Goal: Task Accomplishment & Management: Manage account settings

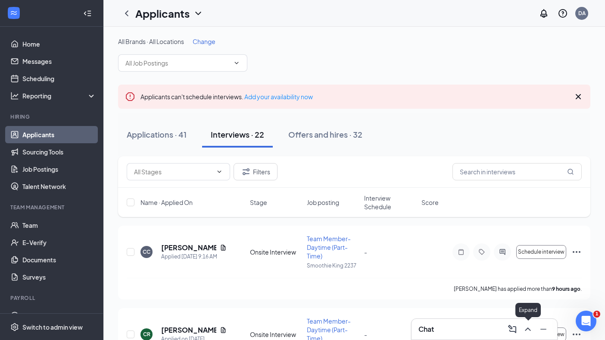
click at [527, 332] on icon "ChevronUp" at bounding box center [528, 329] width 10 height 10
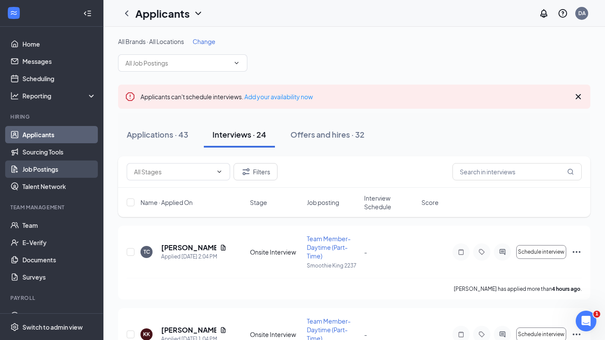
click at [35, 170] on link "Job Postings" at bounding box center [59, 168] width 74 height 17
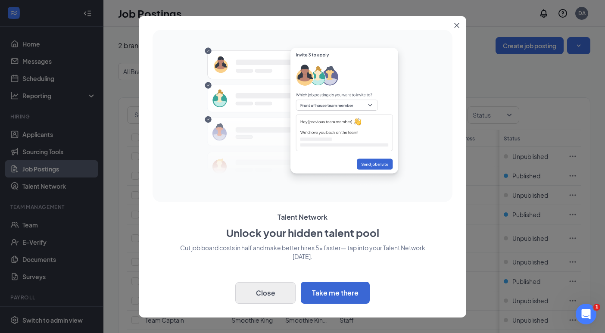
click at [256, 291] on button "Close" at bounding box center [265, 293] width 60 height 22
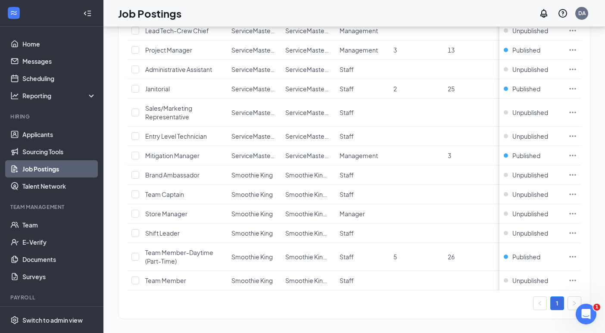
scroll to position [138, 0]
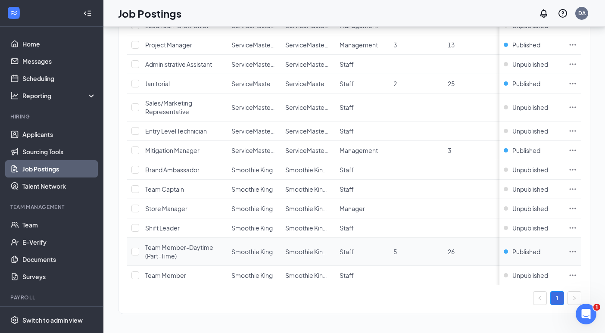
click at [576, 251] on icon "Ellipses" at bounding box center [573, 251] width 6 height 1
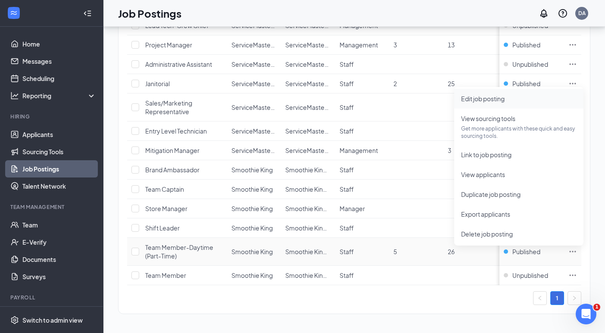
click at [510, 94] on span "Edit job posting" at bounding box center [519, 98] width 116 height 9
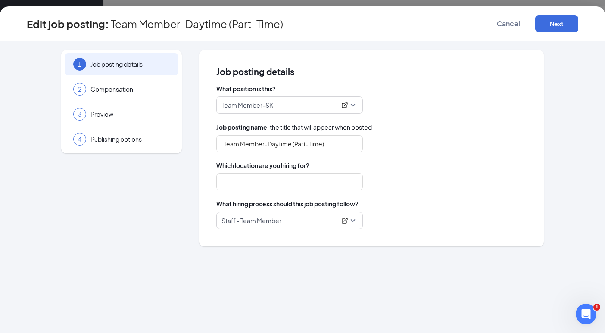
type input "Team Member-Daytime (Part-Time)"
type input "Smoothie King 2237"
click at [563, 21] on button "Next" at bounding box center [556, 23] width 43 height 17
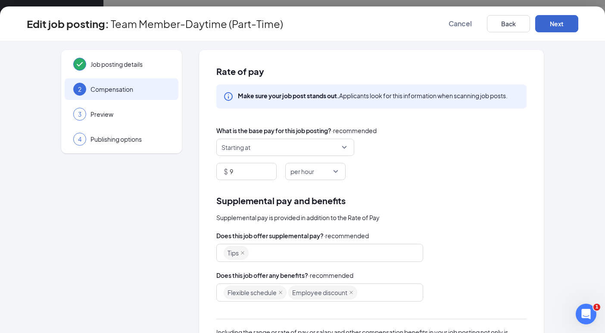
click at [563, 21] on button "Next" at bounding box center [556, 23] width 43 height 17
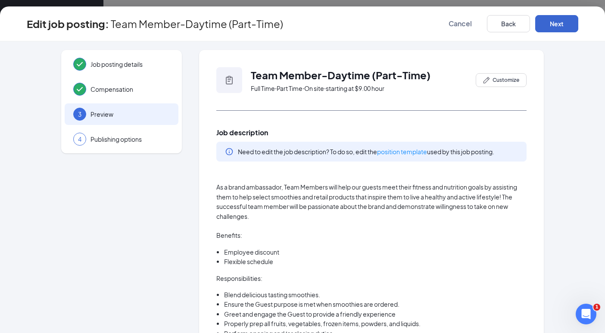
click at [563, 21] on button "Next" at bounding box center [556, 23] width 43 height 17
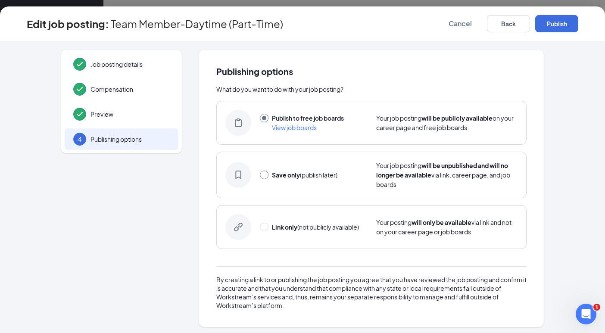
click at [261, 174] on input "radio" at bounding box center [264, 175] width 9 height 9
radio input "true"
radio input "false"
click at [560, 22] on button "Save only" at bounding box center [556, 23] width 43 height 17
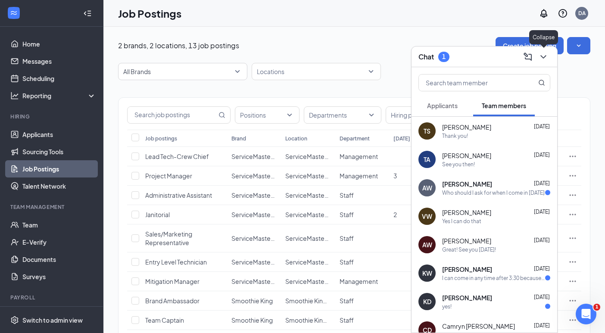
click at [544, 58] on icon "ChevronDown" at bounding box center [543, 57] width 10 height 10
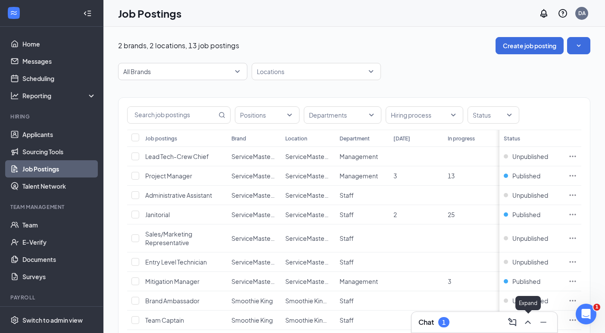
click at [525, 322] on icon "ChevronUp" at bounding box center [528, 322] width 10 height 10
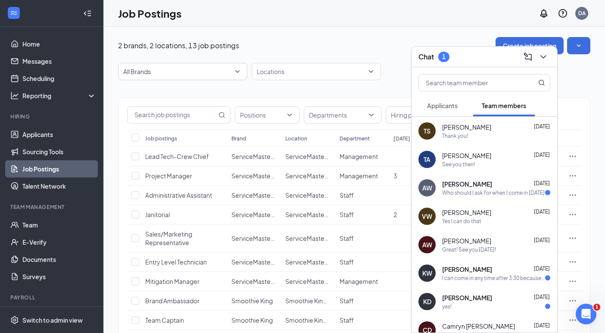
click at [498, 187] on div "[PERSON_NAME] [DATE]" at bounding box center [496, 184] width 108 height 9
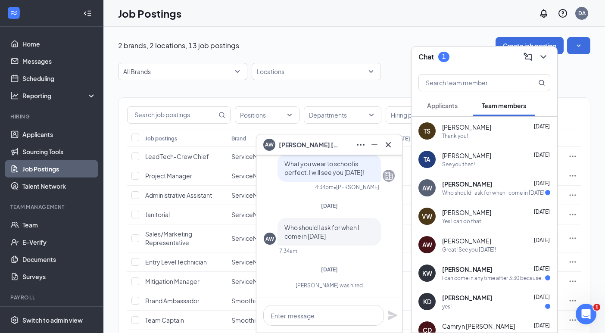
click at [460, 278] on div "I can come in any time after 3:30 because of school." at bounding box center [493, 278] width 103 height 7
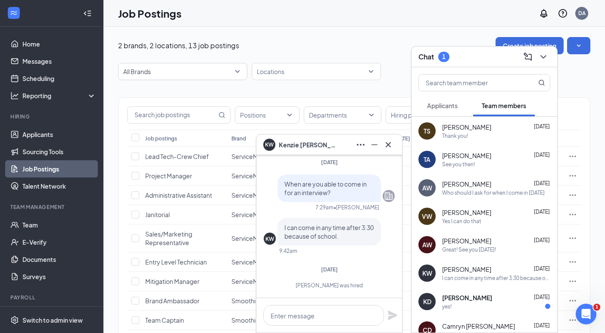
click at [454, 300] on span "[PERSON_NAME]" at bounding box center [467, 298] width 50 height 9
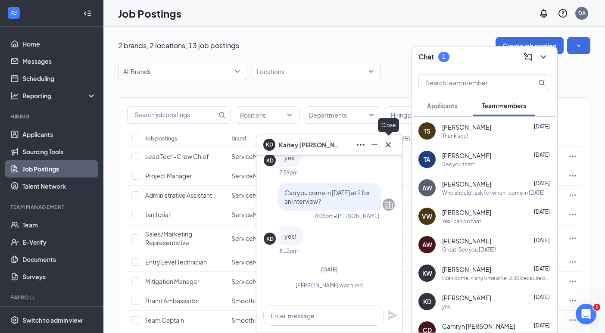
click at [385, 149] on icon "Cross" at bounding box center [388, 145] width 10 height 10
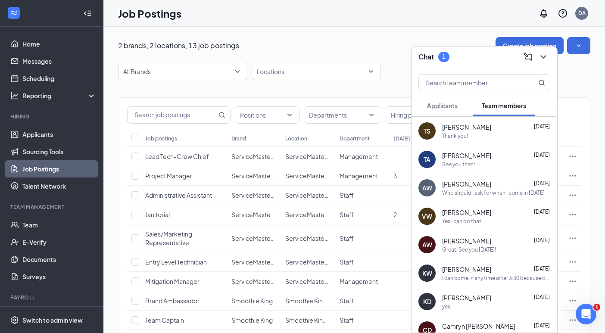
click at [435, 108] on span "Applicants" at bounding box center [442, 106] width 31 height 8
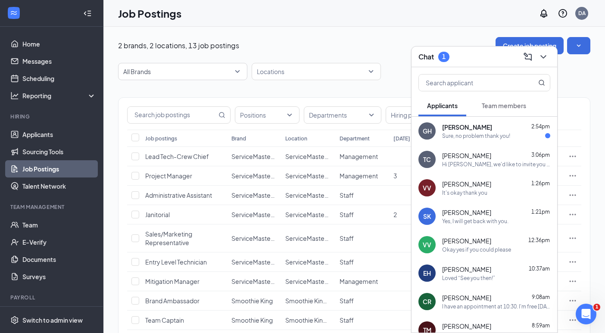
click at [501, 140] on div "GH [PERSON_NAME] 2:54pm Sure, no problem thank you!" at bounding box center [485, 131] width 146 height 28
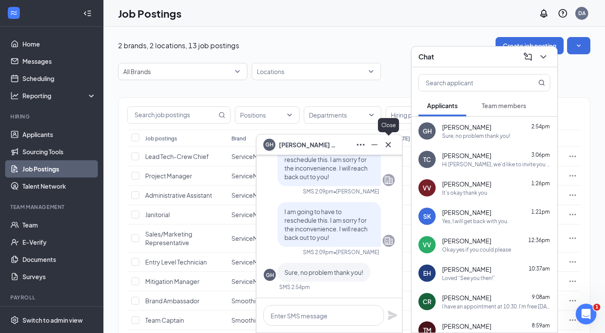
click at [388, 144] on icon "Cross" at bounding box center [388, 145] width 10 height 10
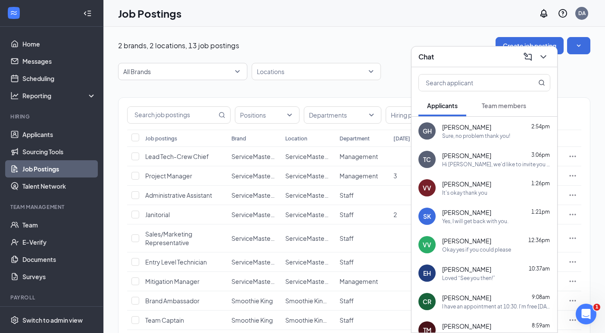
click at [486, 274] on div "[PERSON_NAME] 10:37am Loved “See you then!”" at bounding box center [496, 273] width 108 height 17
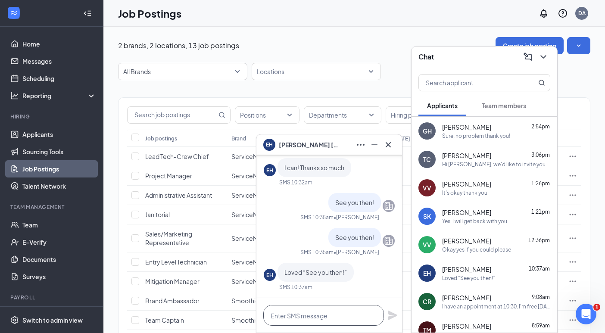
click at [333, 321] on textarea at bounding box center [323, 315] width 121 height 21
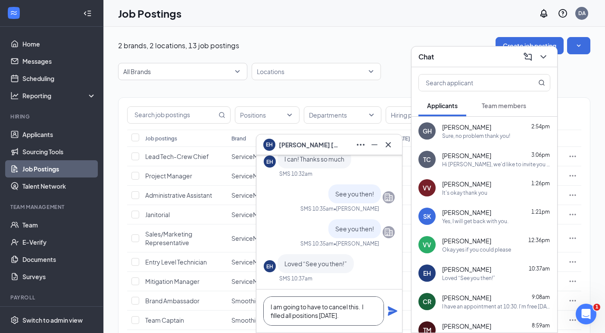
type textarea "I am going to have to cancel this. I filled all positions [DATE]."
click at [391, 310] on icon "Plane" at bounding box center [392, 311] width 9 height 9
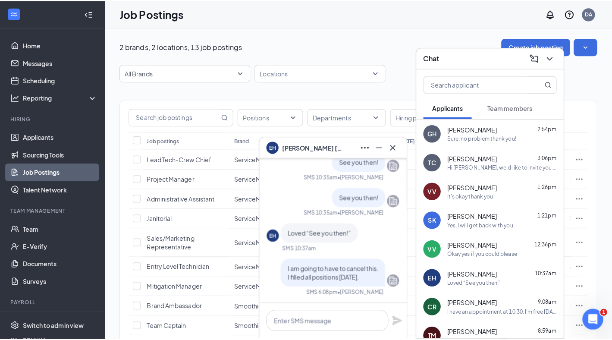
scroll to position [0, 0]
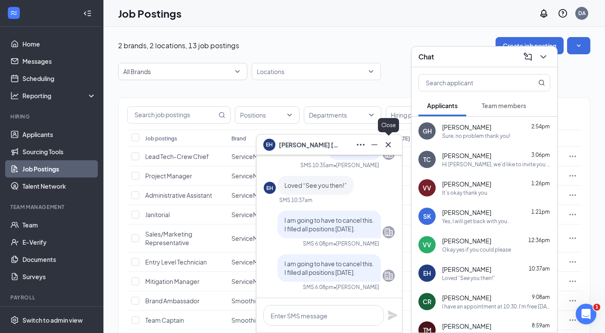
click at [388, 146] on icon "Cross" at bounding box center [388, 145] width 10 height 10
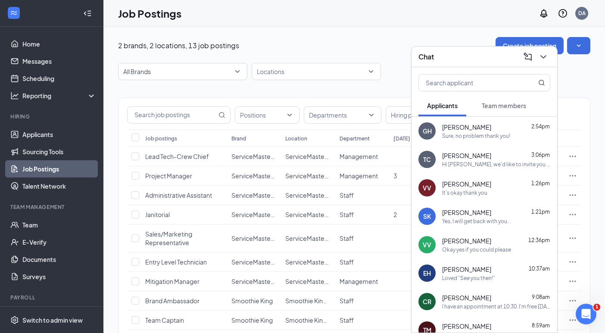
click at [463, 163] on div "Hi [PERSON_NAME], we'd like to invite you to a meeting with Smoothie King for T…" at bounding box center [496, 164] width 108 height 7
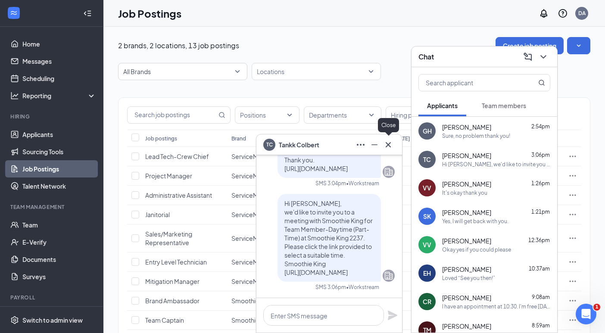
click at [388, 144] on icon "Cross" at bounding box center [388, 144] width 5 height 5
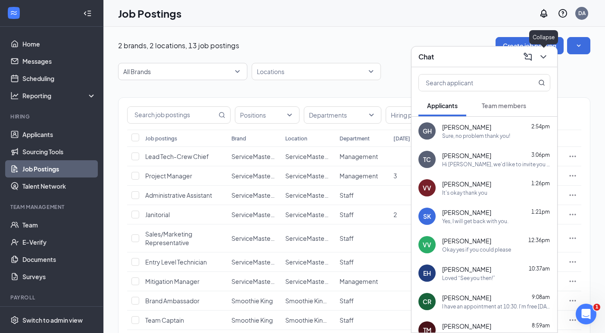
click at [544, 57] on icon "ChevronDown" at bounding box center [544, 56] width 6 height 3
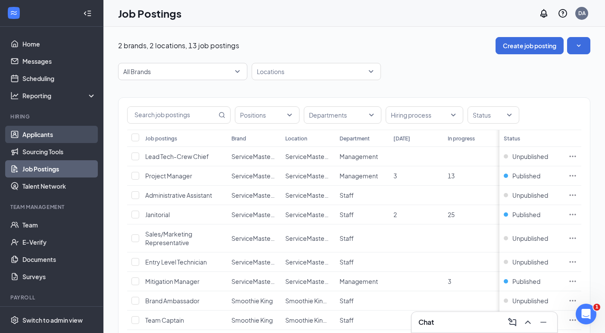
click at [50, 136] on link "Applicants" at bounding box center [59, 134] width 74 height 17
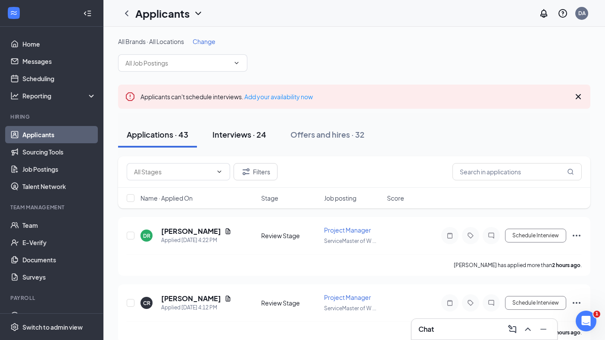
click at [247, 131] on div "Interviews · 24" at bounding box center [240, 134] width 54 height 11
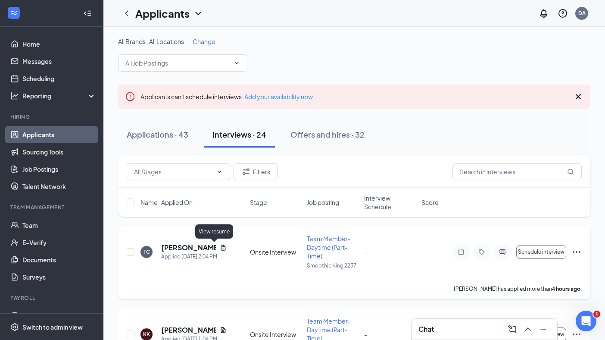
click at [221, 247] on icon "Document" at bounding box center [223, 247] width 5 height 6
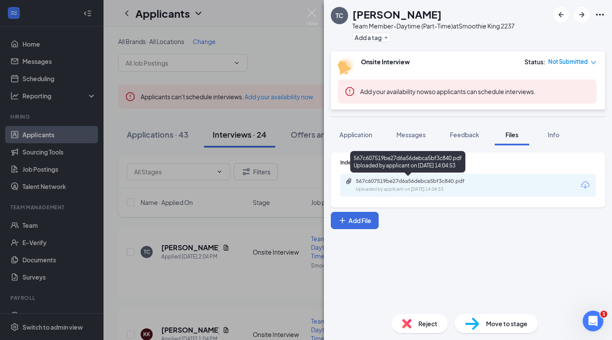
click at [438, 186] on div "Uploaded by applicant on [DATE] 14:04:53" at bounding box center [420, 189] width 129 height 7
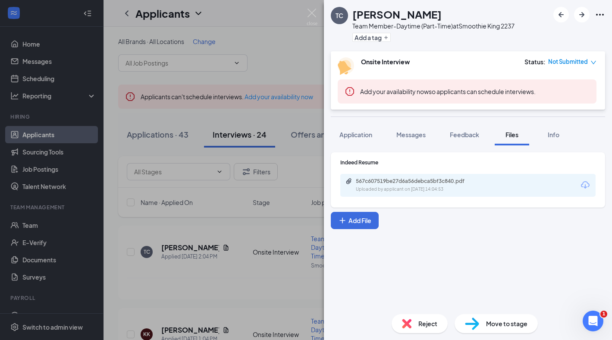
click at [433, 325] on span "Reject" at bounding box center [427, 323] width 19 height 9
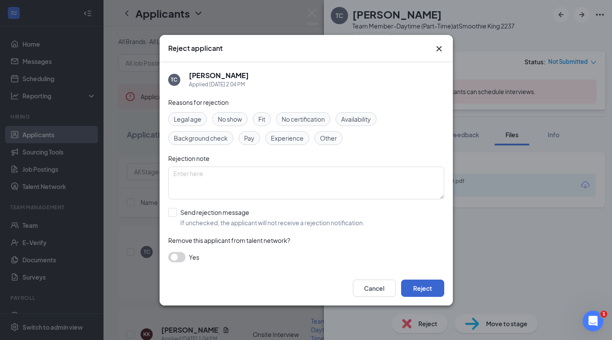
click at [409, 284] on button "Reject" at bounding box center [422, 287] width 43 height 17
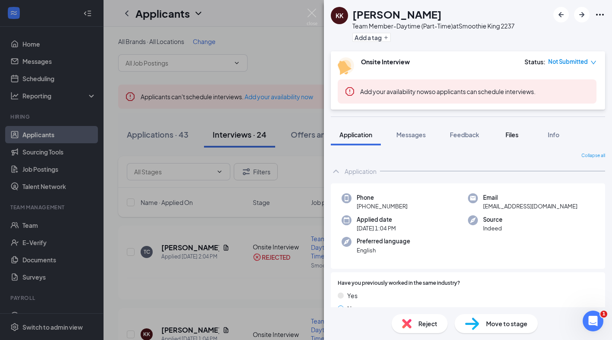
click at [513, 135] on span "Files" at bounding box center [511, 135] width 13 height 8
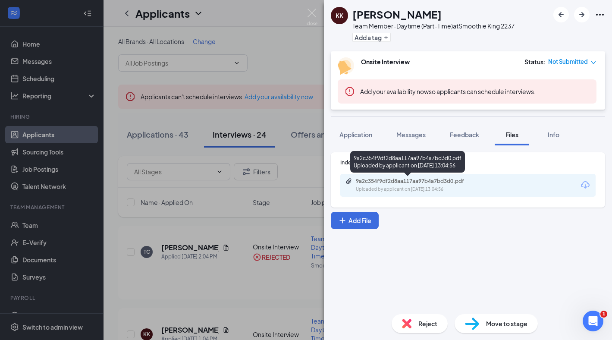
click at [445, 181] on div "9a2c354f9df2d8aa117aa97b4a7bd3d0.pdf" at bounding box center [416, 181] width 121 height 7
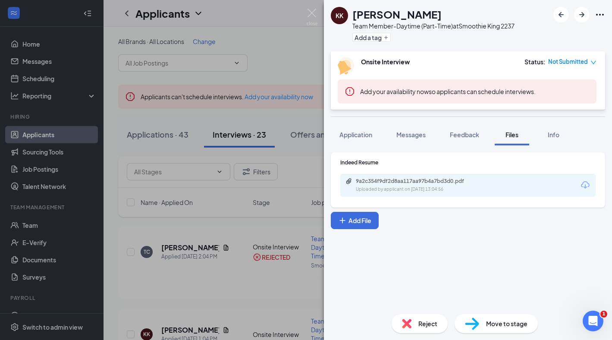
click at [420, 327] on span "Reject" at bounding box center [427, 323] width 19 height 9
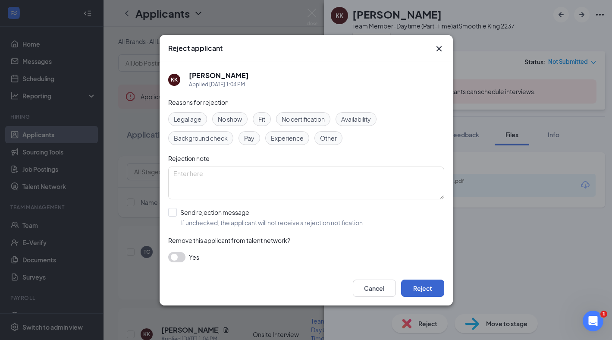
click at [423, 286] on button "Reject" at bounding box center [422, 287] width 43 height 17
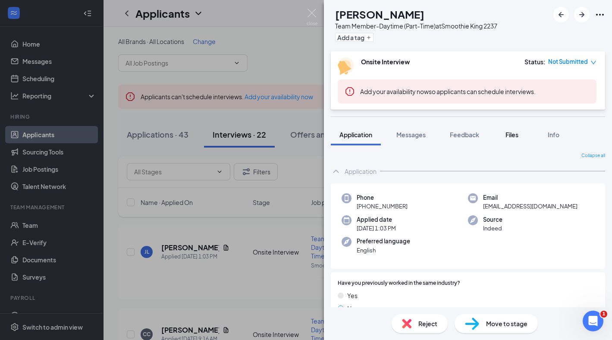
click at [518, 133] on span "Files" at bounding box center [511, 135] width 13 height 8
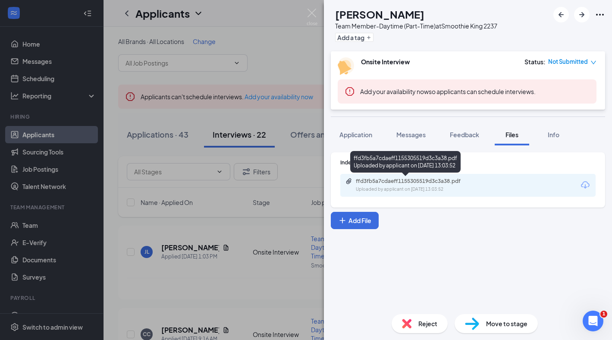
click at [413, 180] on div "ffd3fb5a7cdaeff1155305519d3c3a38.pdf" at bounding box center [416, 181] width 121 height 7
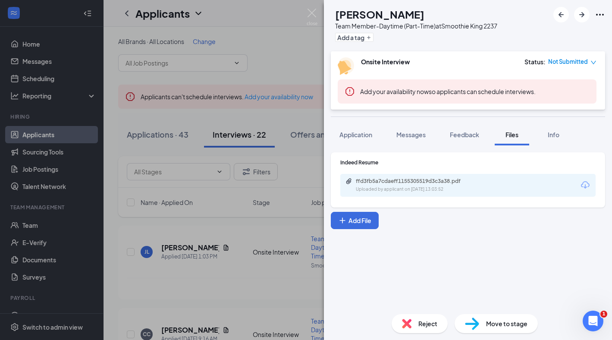
click at [414, 323] on div "Reject" at bounding box center [419, 323] width 56 height 19
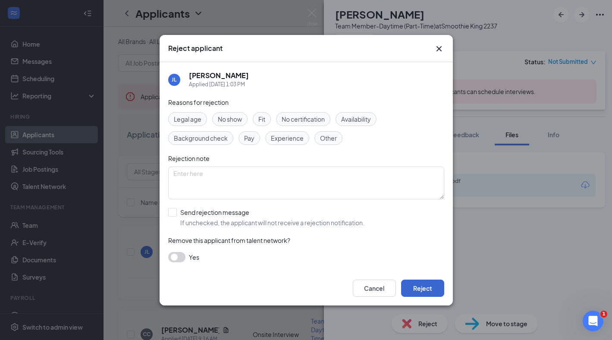
click at [418, 288] on button "Reject" at bounding box center [422, 287] width 43 height 17
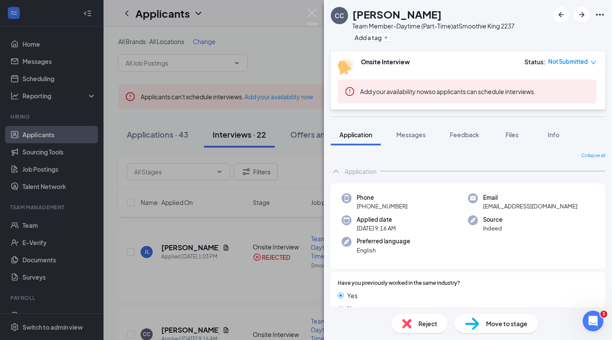
click at [434, 326] on span "Reject" at bounding box center [427, 323] width 19 height 9
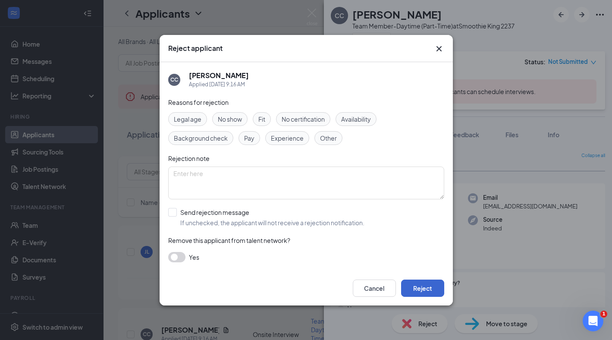
click at [430, 284] on button "Reject" at bounding box center [422, 287] width 43 height 17
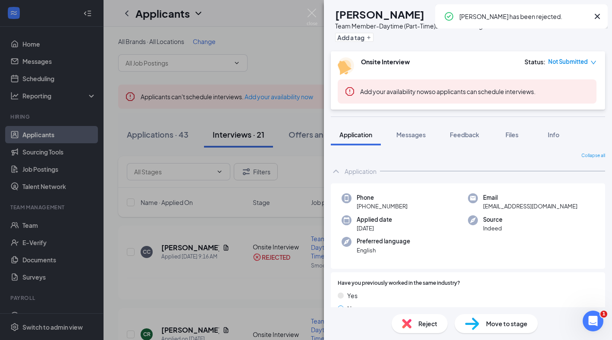
click at [417, 323] on div "Reject" at bounding box center [419, 323] width 56 height 19
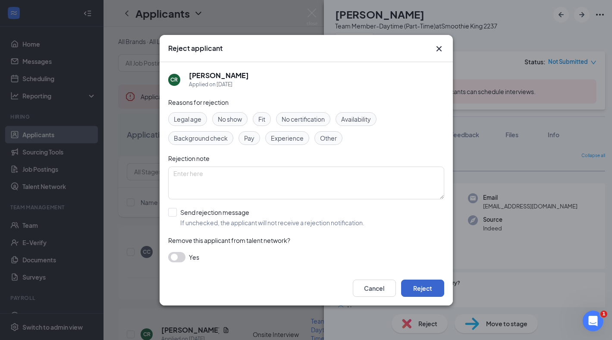
click at [419, 286] on button "Reject" at bounding box center [422, 287] width 43 height 17
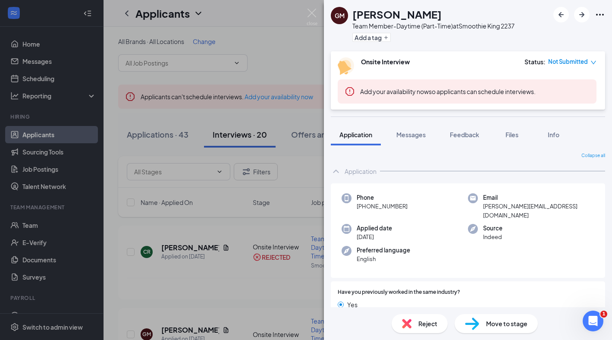
click at [423, 322] on span "Reject" at bounding box center [427, 323] width 19 height 9
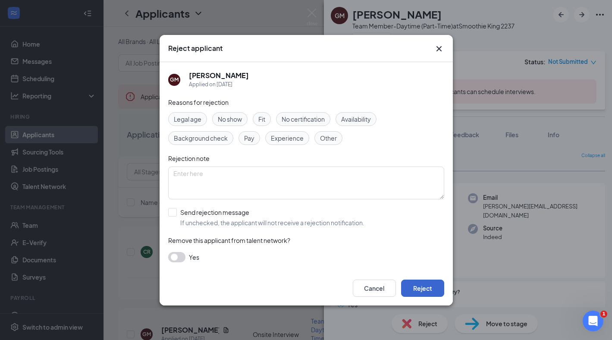
click at [428, 286] on button "Reject" at bounding box center [422, 287] width 43 height 17
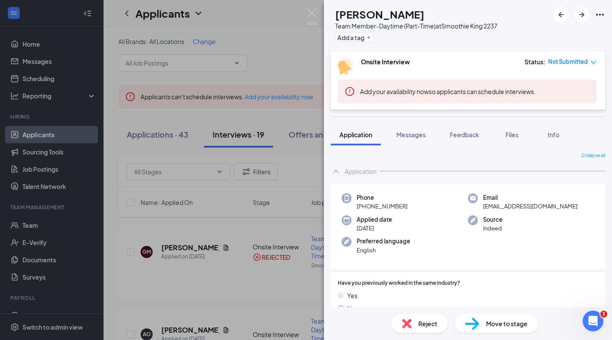
click at [510, 325] on span "Move to stage" at bounding box center [506, 323] width 41 height 9
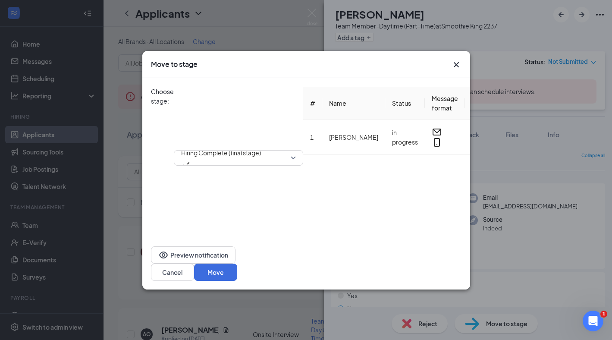
click at [501, 123] on button "button" at bounding box center [503, 118] width 5 height 10
click at [237, 266] on button "Move" at bounding box center [215, 271] width 43 height 17
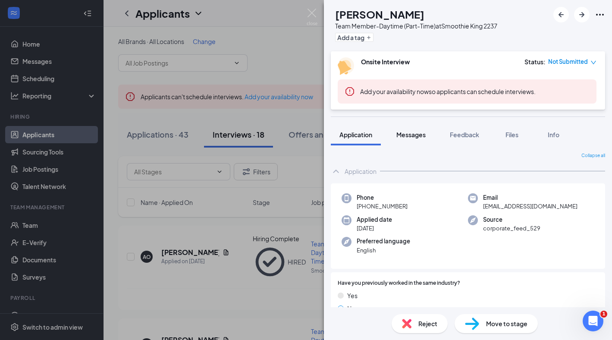
click at [408, 134] on span "Messages" at bounding box center [410, 135] width 29 height 8
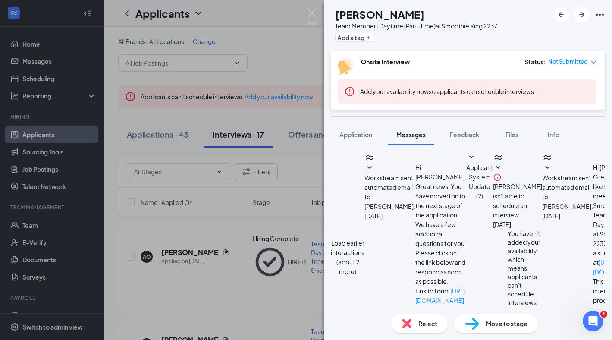
scroll to position [361, 0]
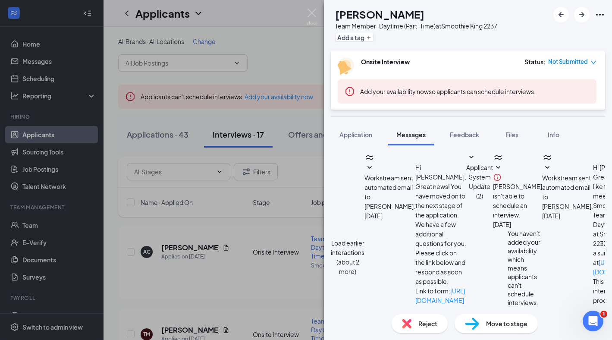
drag, startPoint x: 512, startPoint y: 264, endPoint x: 345, endPoint y: 220, distance: 172.4
type textarea "Thank you so much for coming in [DATE]. It was great meeting you. I think you w…"
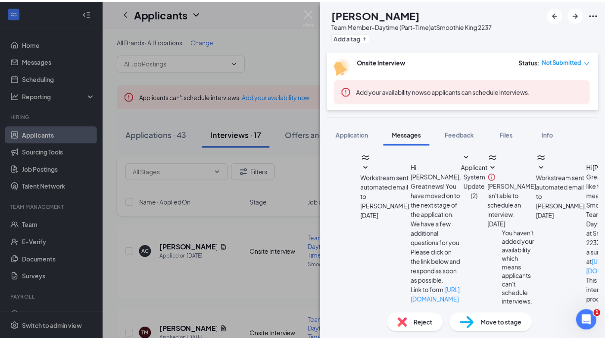
scroll to position [464, 0]
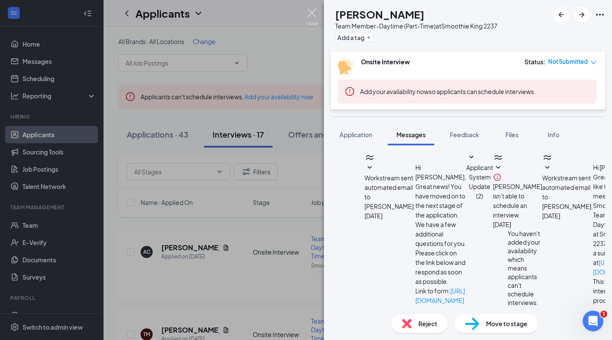
click at [312, 13] on img at bounding box center [312, 17] width 11 height 17
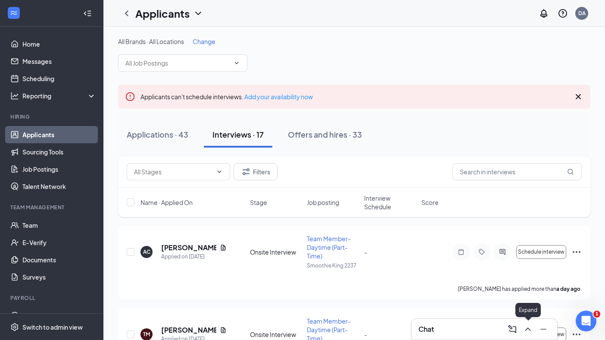
click at [528, 329] on icon "ChevronUp" at bounding box center [528, 329] width 10 height 10
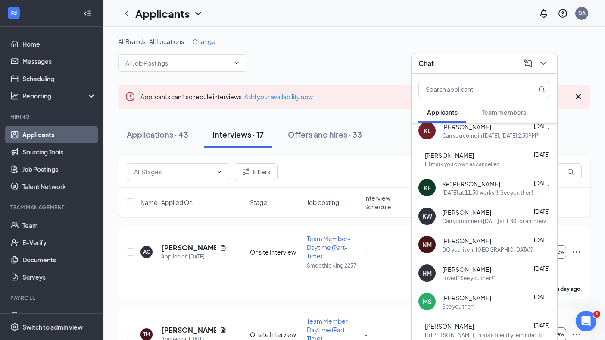
scroll to position [235, 0]
click at [504, 304] on div "See you then!" at bounding box center [496, 305] width 108 height 7
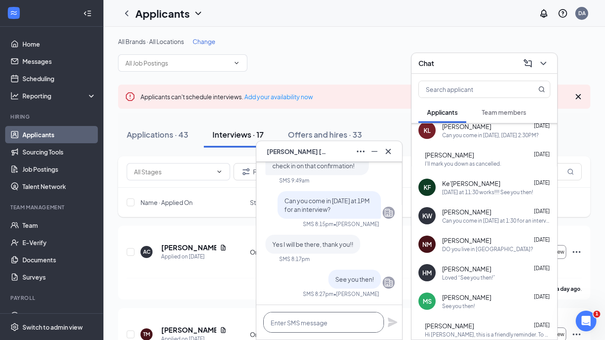
click at [305, 322] on textarea at bounding box center [323, 322] width 121 height 21
paste textarea "Thank you so much for coming in [DATE]. It was great meeting you. I think you w…"
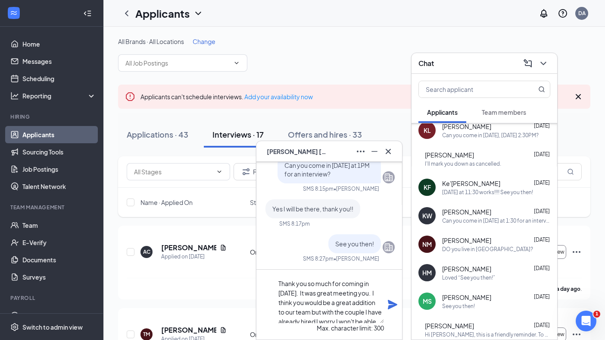
scroll to position [44, 0]
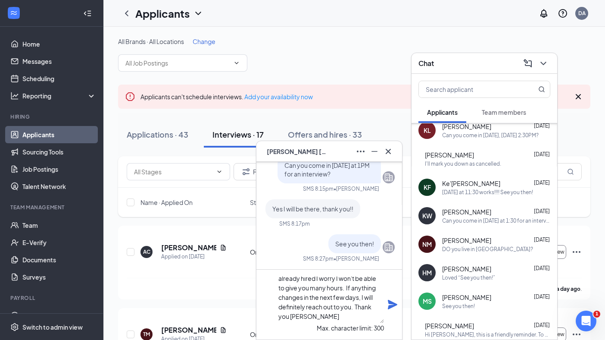
type textarea "Thank you so much for coming in [DATE]. It was great meeting you. I think you w…"
click at [394, 305] on icon "Plane" at bounding box center [392, 304] width 9 height 9
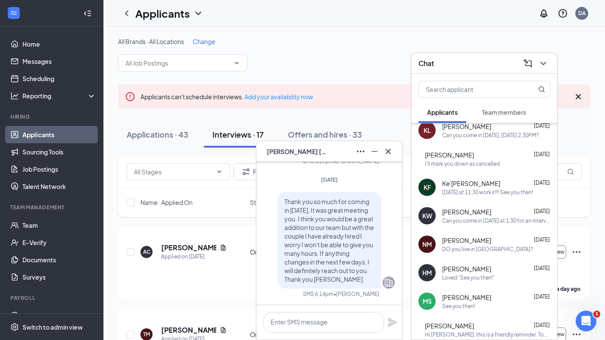
scroll to position [0, 0]
click at [388, 152] on icon "Cross" at bounding box center [388, 151] width 10 height 10
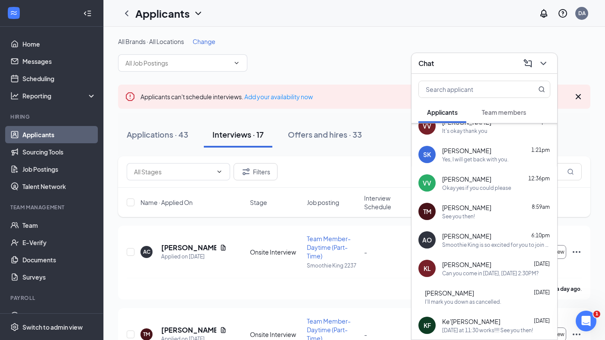
scroll to position [94, 0]
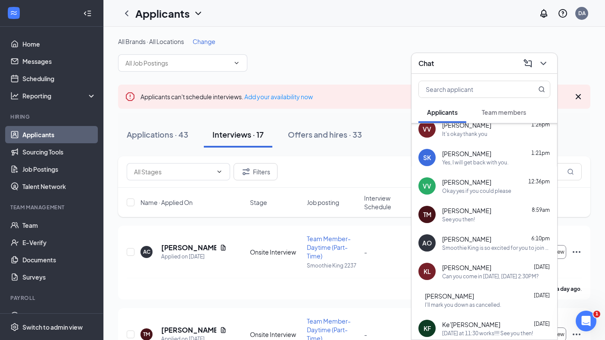
click at [468, 211] on span "[PERSON_NAME]" at bounding box center [466, 210] width 49 height 9
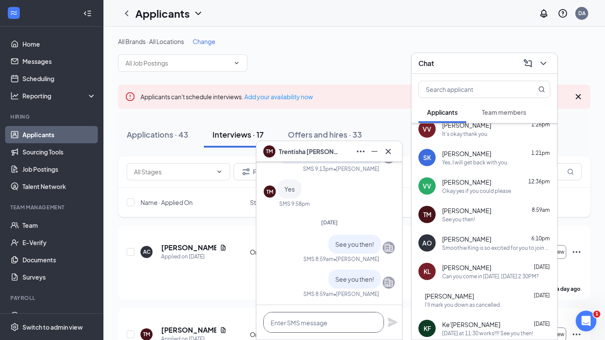
click at [305, 324] on textarea at bounding box center [323, 322] width 121 height 21
paste textarea "Thank you so much for coming in [DATE]. It was great meeting you. I think you w…"
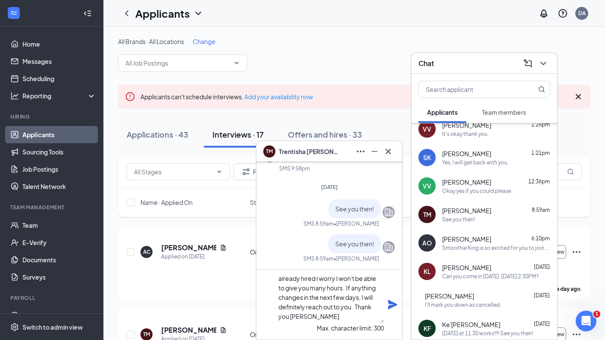
type textarea "Thank you so much for coming in [DATE]. It was great meeting you. I think you w…"
click at [390, 303] on icon "Plane" at bounding box center [392, 304] width 9 height 9
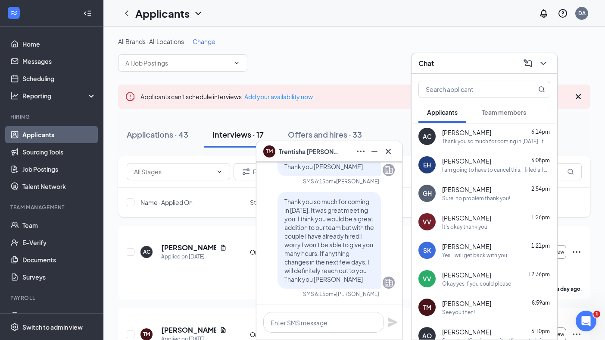
scroll to position [0, 0]
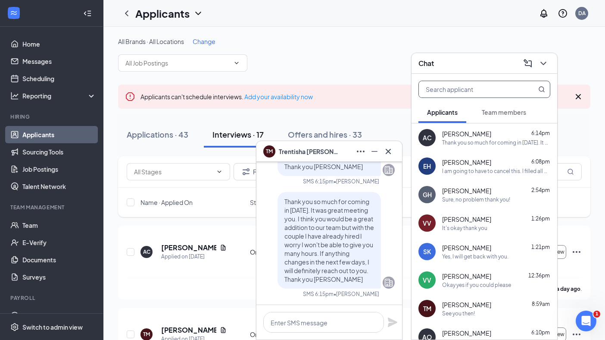
click at [470, 90] on input "text" at bounding box center [470, 89] width 102 height 16
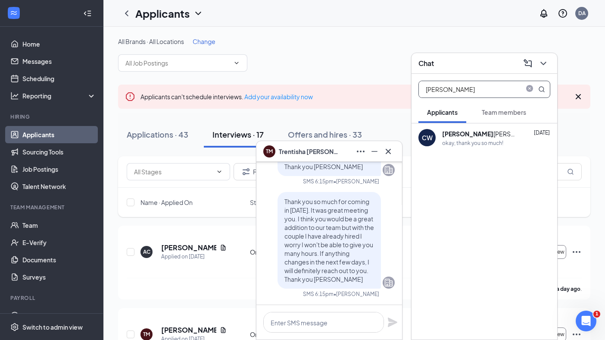
type input "[PERSON_NAME]"
click at [449, 143] on div "okay, thank you so much!" at bounding box center [472, 142] width 61 height 7
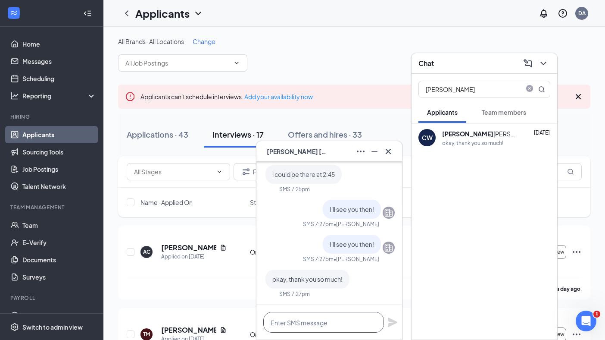
click at [307, 323] on textarea at bounding box center [323, 322] width 121 height 21
paste textarea "Thank you so much for coming in [DATE]. It was great meeting you. I think you w…"
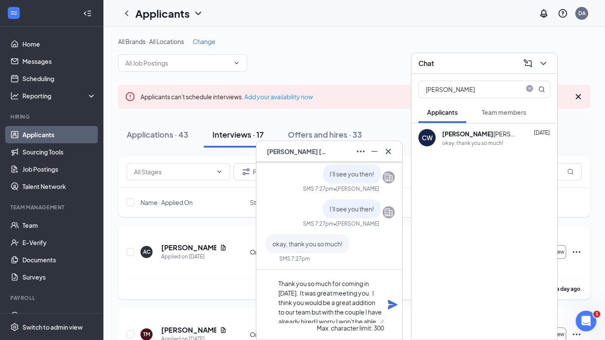
scroll to position [44, 0]
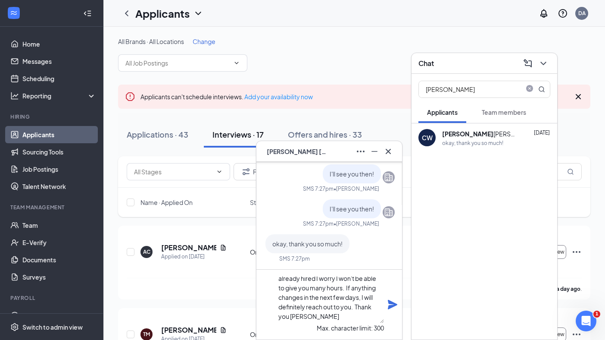
type textarea "Thank you so much for coming in [DATE]. It was great meeting you. I think you w…"
click at [393, 301] on icon "Plane" at bounding box center [393, 304] width 10 height 10
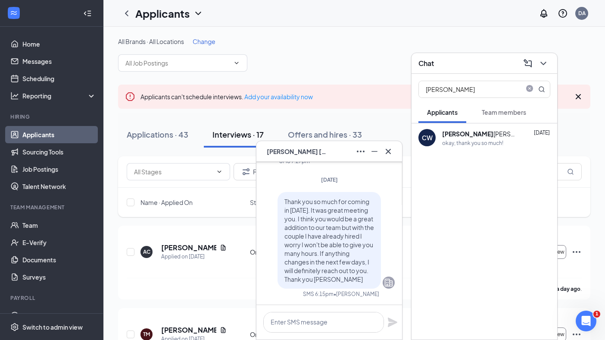
scroll to position [0, 0]
click at [529, 88] on icon "close-circle" at bounding box center [529, 89] width 7 height 7
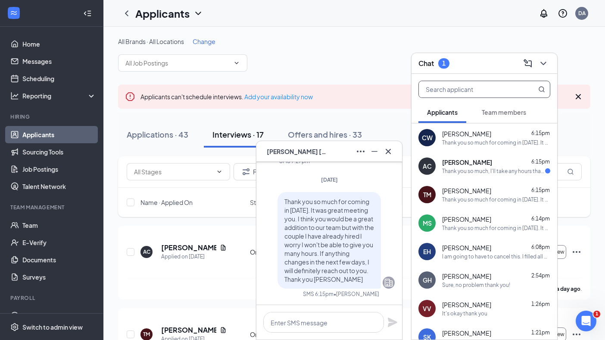
click at [454, 169] on div "Thank you so much, I'll take any hours that are open" at bounding box center [493, 170] width 103 height 7
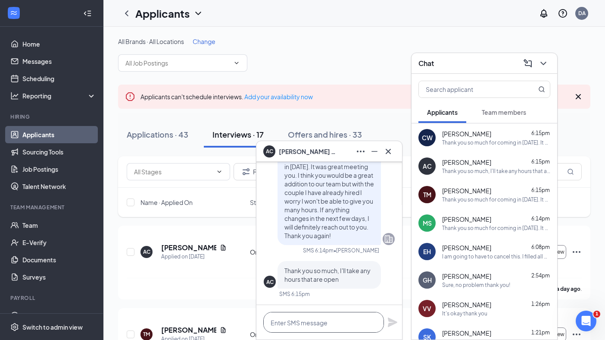
click at [307, 324] on textarea at bounding box center [323, 322] width 121 height 21
type textarea "L"
click at [390, 150] on icon "Cross" at bounding box center [388, 150] width 5 height 5
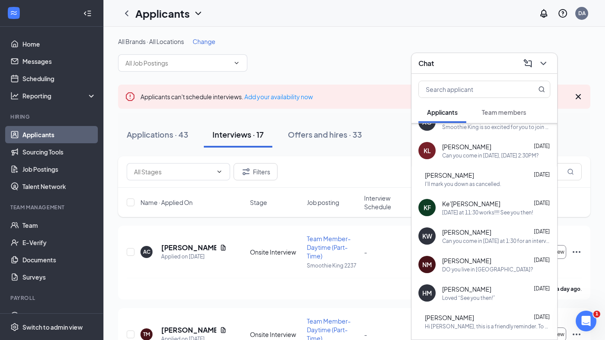
scroll to position [279, 0]
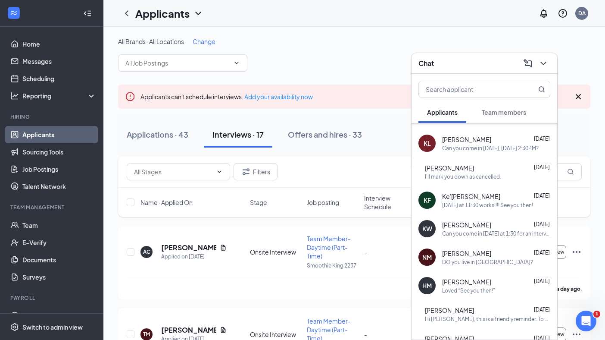
click at [485, 277] on span "[PERSON_NAME]" at bounding box center [466, 281] width 49 height 9
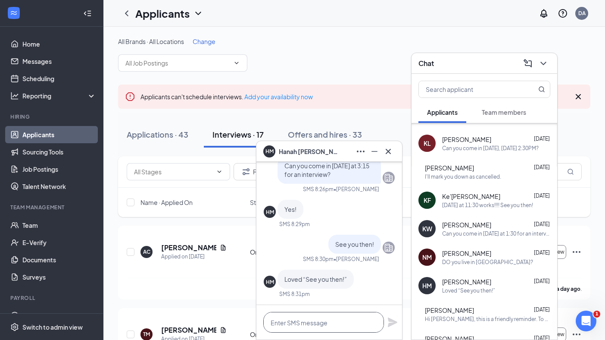
click at [304, 322] on textarea at bounding box center [323, 322] width 121 height 21
paste textarea "Thank you so much for coming in [DATE]. It was great meeting you. I think you w…"
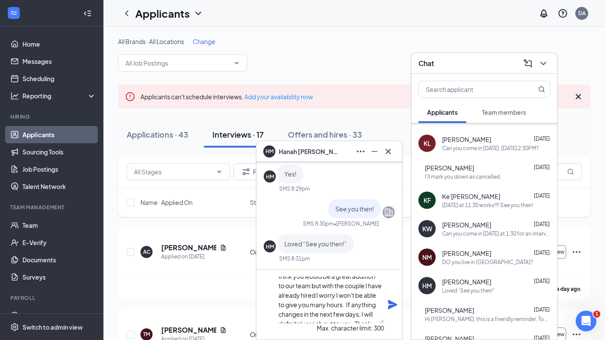
scroll to position [35, 0]
type textarea "Thank you so much for coming in [DATE]. It was great meeting you. I think you w…"
click at [391, 304] on icon "Plane" at bounding box center [392, 304] width 9 height 9
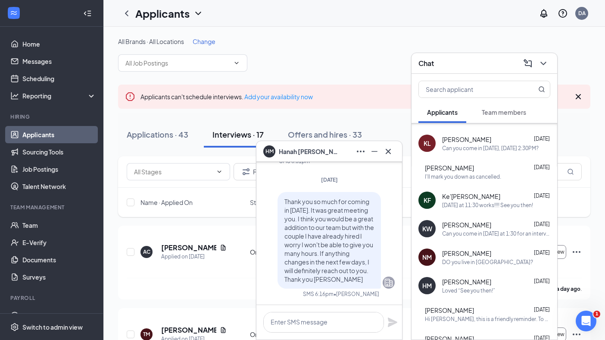
scroll to position [0, 0]
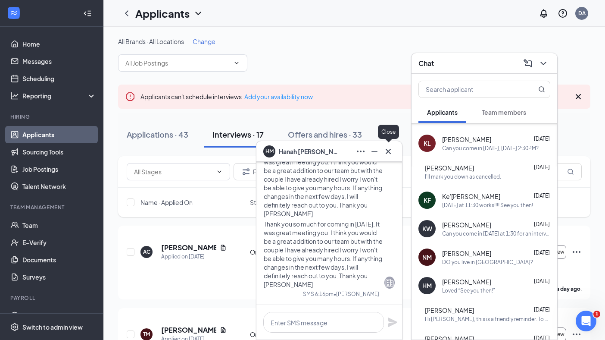
click at [390, 152] on icon "Cross" at bounding box center [388, 151] width 10 height 10
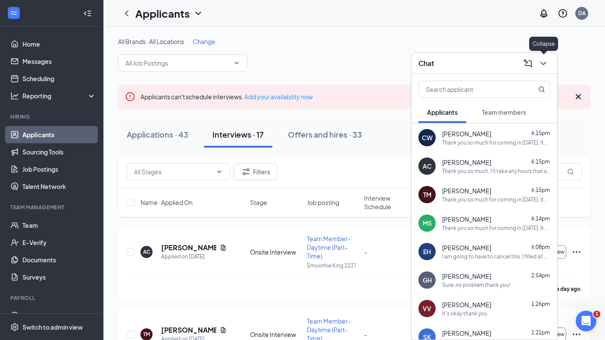
click at [544, 63] on icon "ChevronDown" at bounding box center [543, 63] width 10 height 10
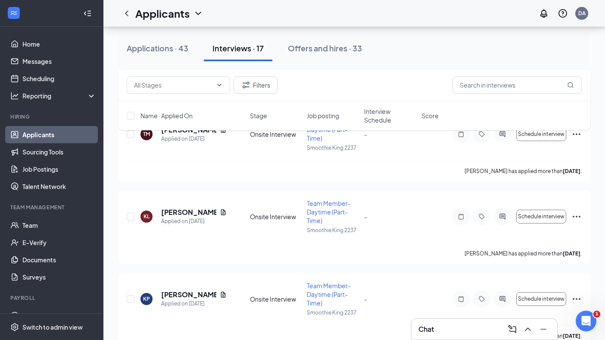
scroll to position [201, 0]
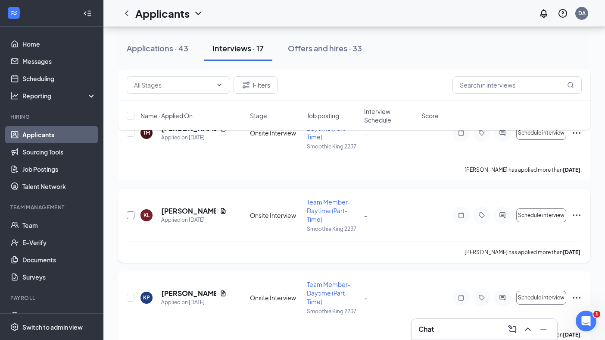
click at [133, 215] on input "checkbox" at bounding box center [131, 215] width 8 height 8
checkbox input "true"
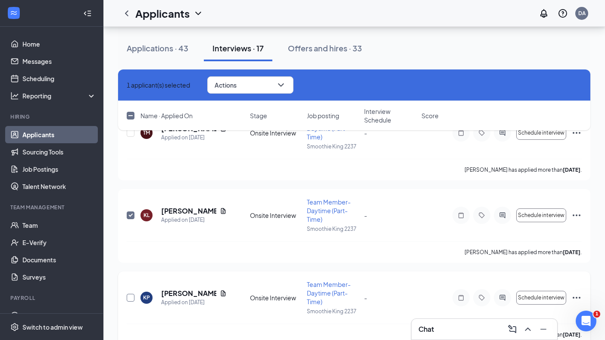
click at [131, 297] on input "checkbox" at bounding box center [131, 298] width 8 height 8
checkbox input "true"
click at [286, 87] on icon "ChevronDown" at bounding box center [281, 85] width 10 height 10
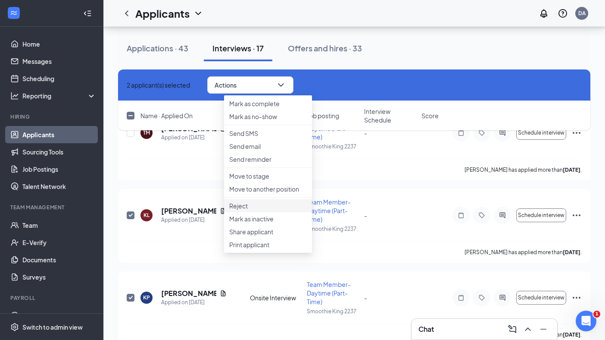
click at [245, 210] on p "Reject" at bounding box center [268, 205] width 78 height 9
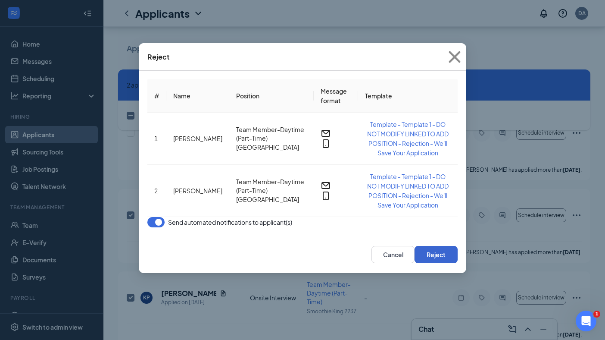
click at [429, 246] on button "Reject" at bounding box center [436, 254] width 43 height 17
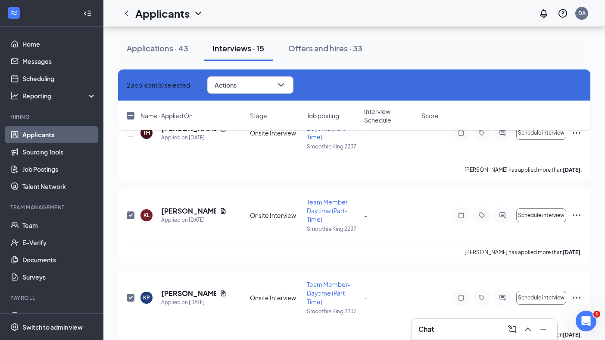
checkbox input "false"
click at [132, 297] on input "checkbox" at bounding box center [131, 298] width 8 height 8
checkbox input "false"
